Goal: Task Accomplishment & Management: Manage account settings

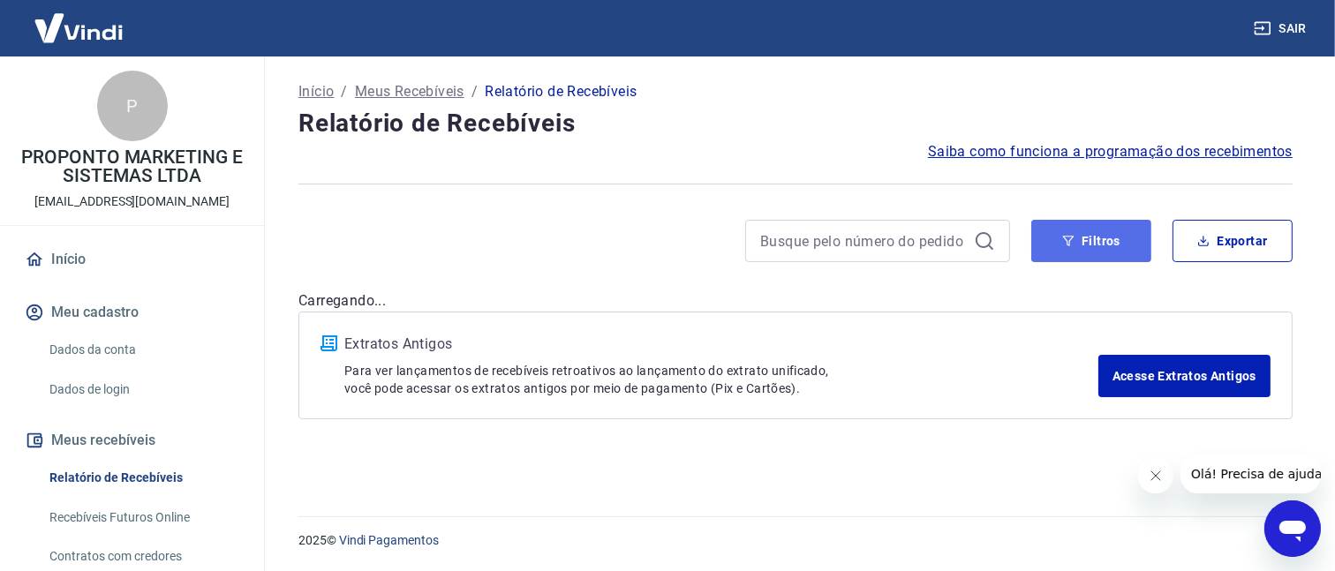
click at [1059, 224] on button "Filtros" at bounding box center [1091, 241] width 120 height 42
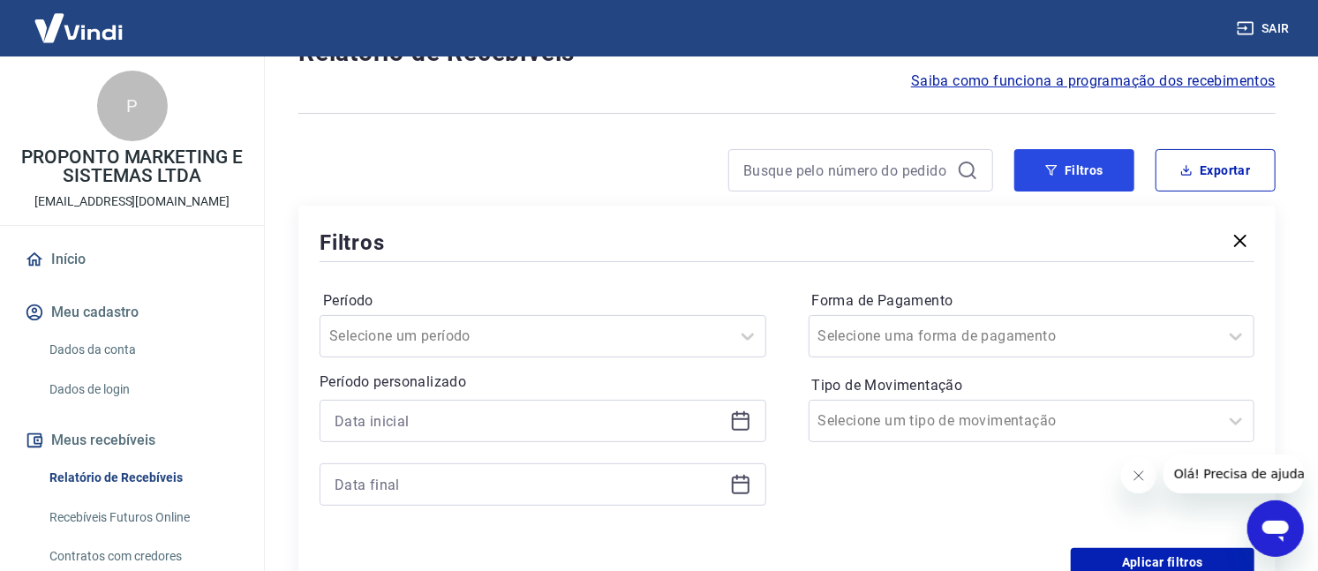
scroll to position [110, 0]
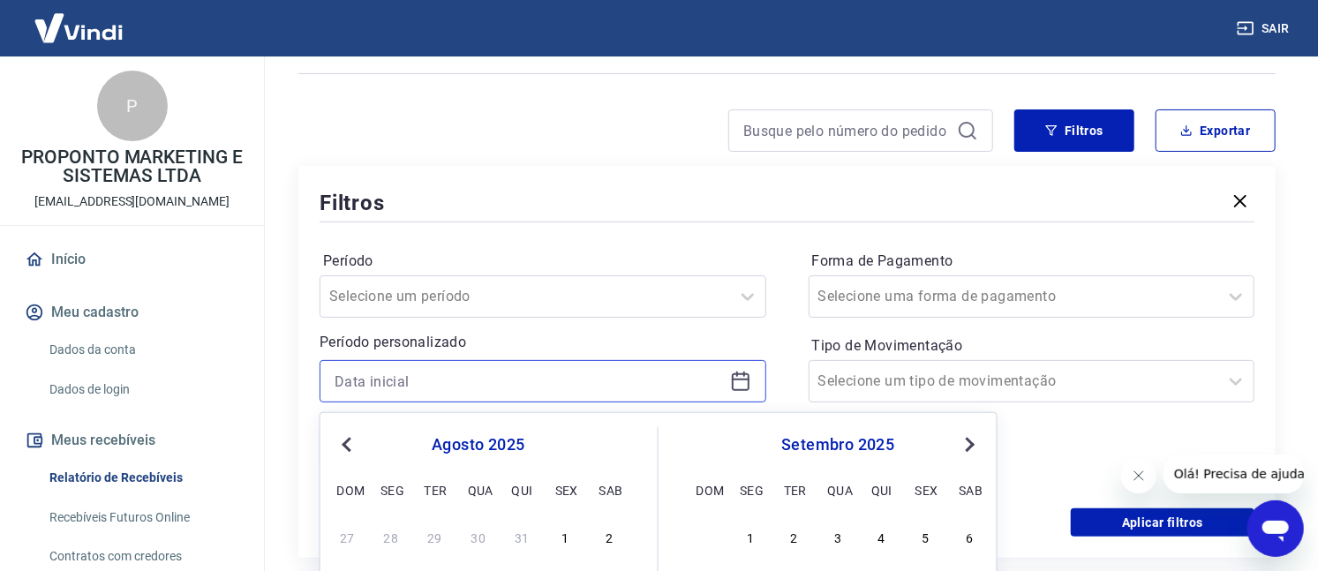
click at [506, 370] on input at bounding box center [529, 381] width 388 height 26
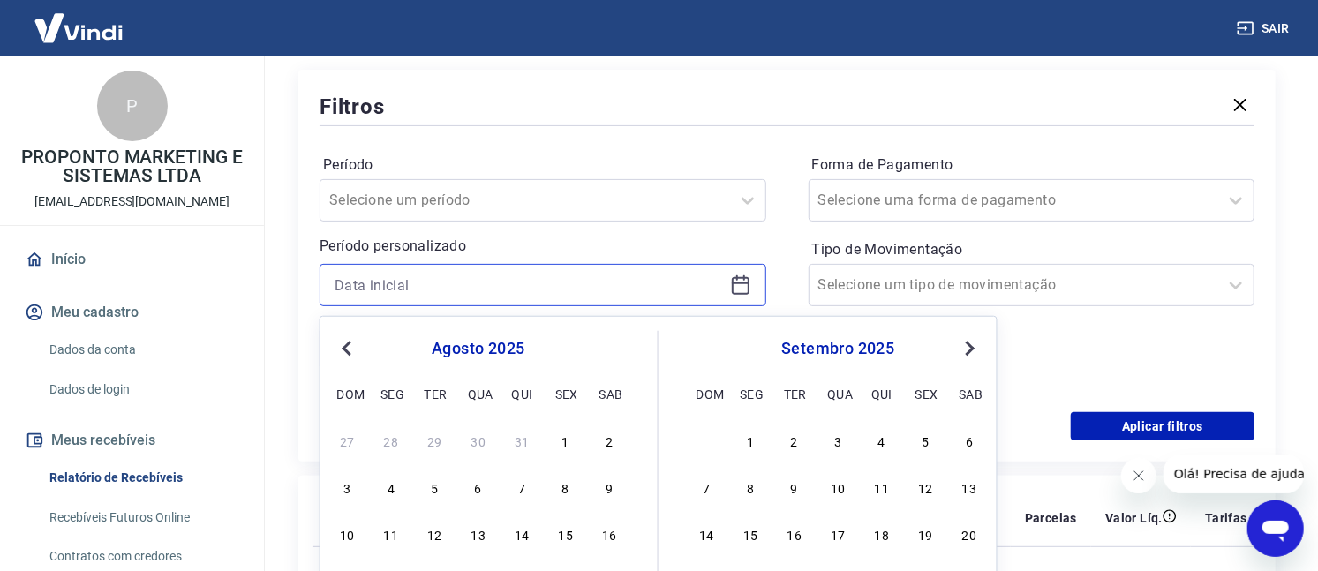
scroll to position [331, 0]
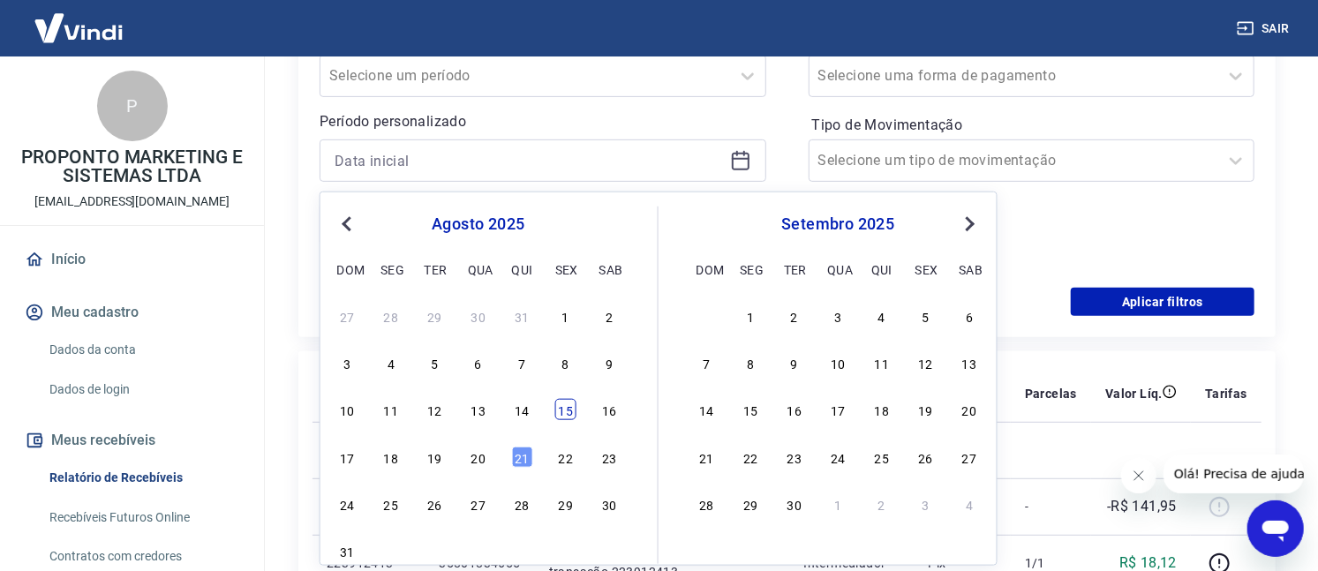
click at [571, 406] on div "15" at bounding box center [565, 409] width 21 height 21
type input "15/08/2025"
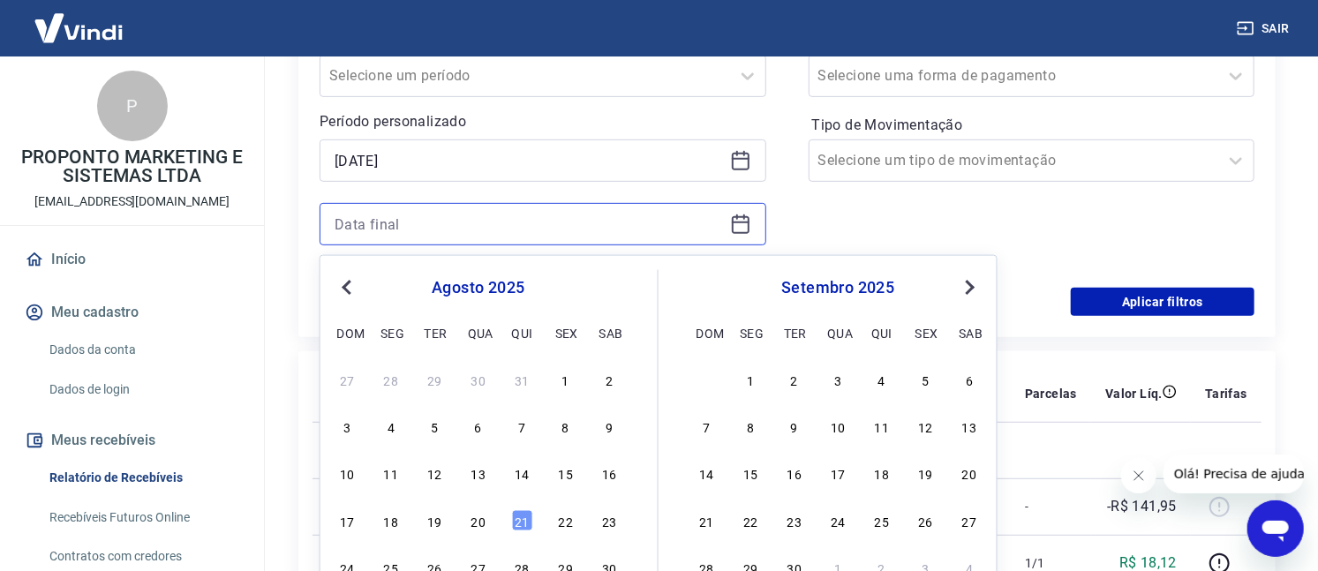
click at [501, 223] on input at bounding box center [529, 224] width 388 height 26
click at [523, 528] on div "21" at bounding box center [521, 520] width 21 height 21
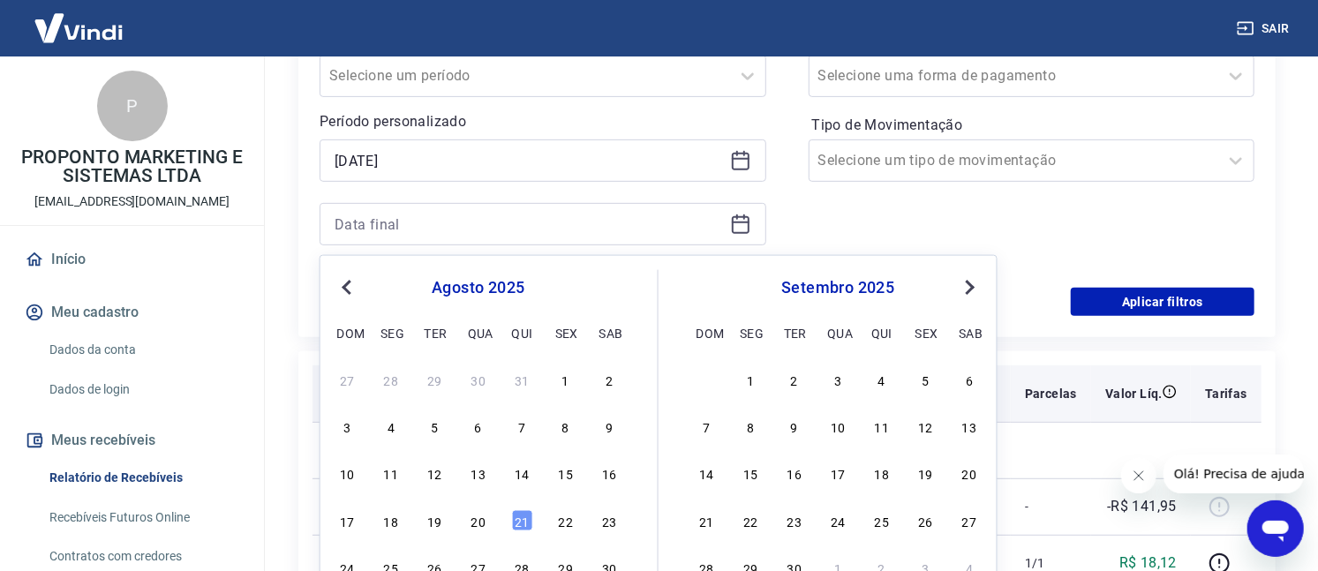
type input "21/08/2025"
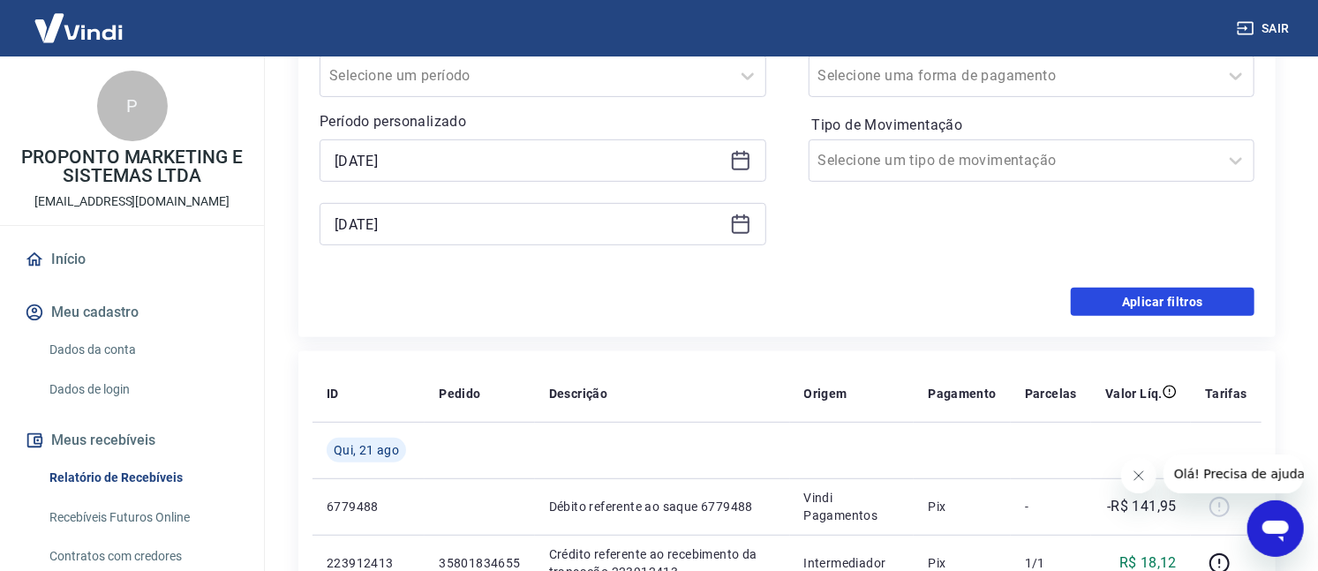
drag, startPoint x: 1222, startPoint y: 292, endPoint x: 1308, endPoint y: 214, distance: 116.3
click at [1221, 292] on button "Aplicar filtros" at bounding box center [1163, 302] width 184 height 28
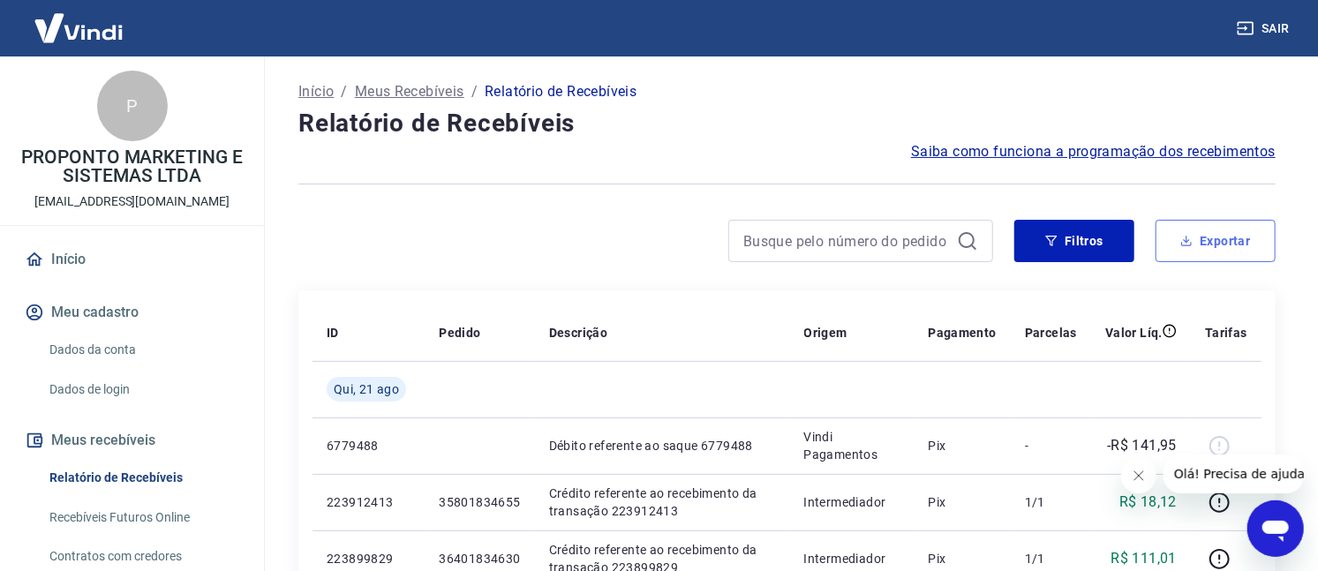
click at [1190, 244] on icon "button" at bounding box center [1186, 241] width 12 height 12
type input "15/08/2025"
type input "21/08/2025"
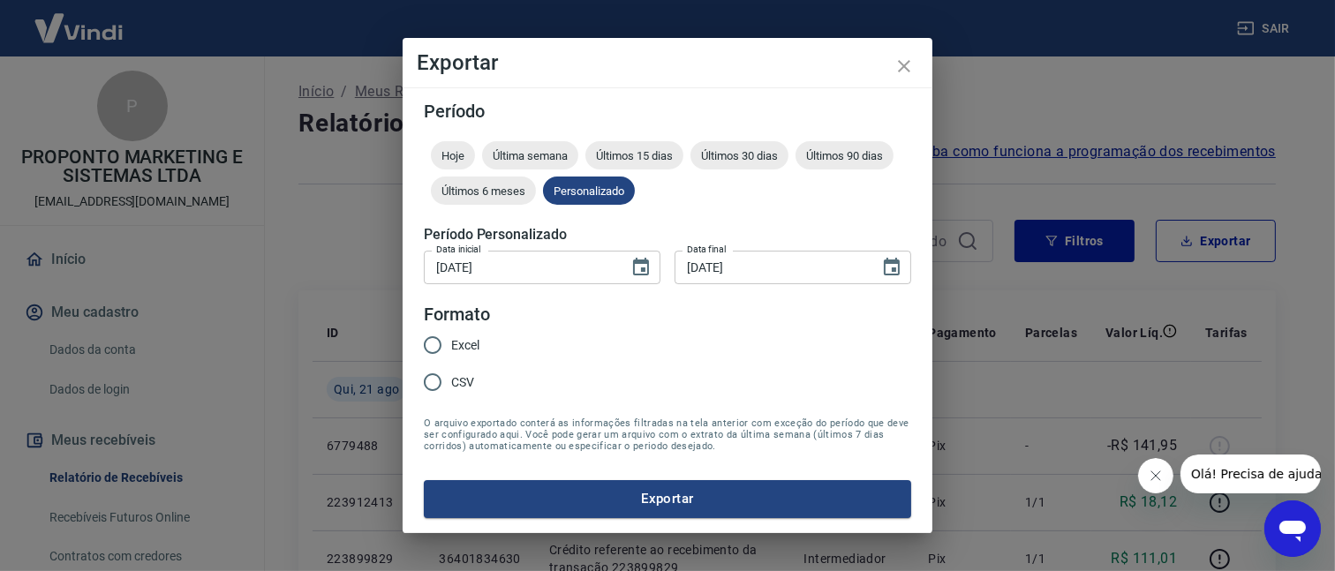
click at [448, 335] on input "Excel" at bounding box center [432, 345] width 37 height 37
radio input "true"
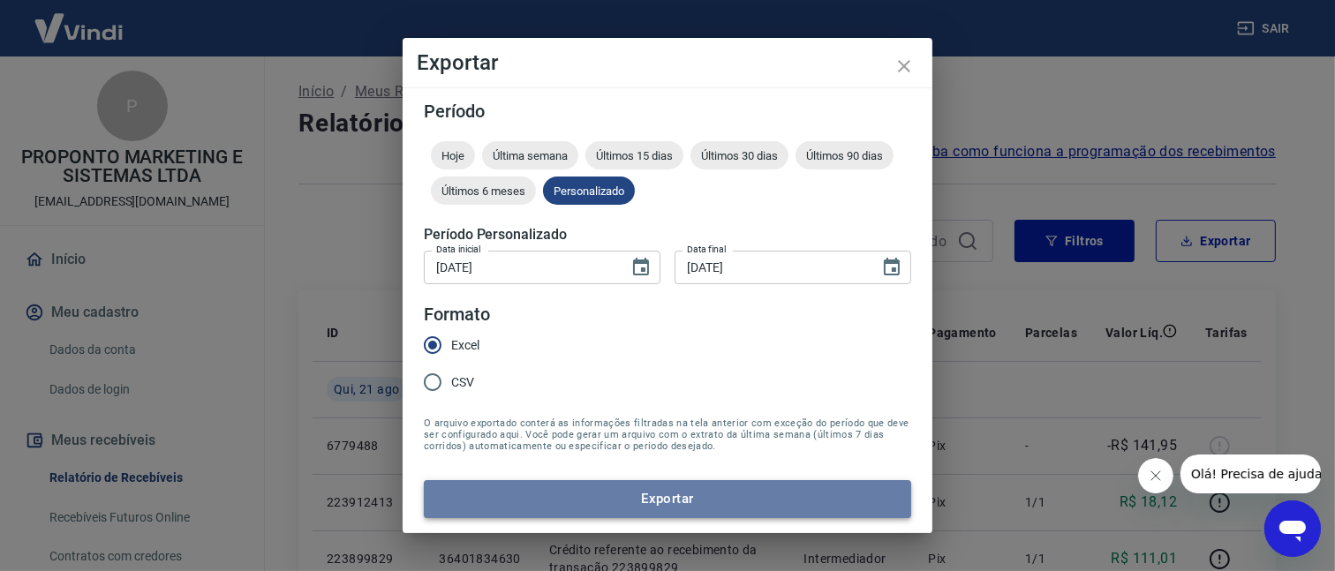
click at [548, 498] on button "Exportar" at bounding box center [667, 498] width 487 height 37
